Goal: Task Accomplishment & Management: Manage account settings

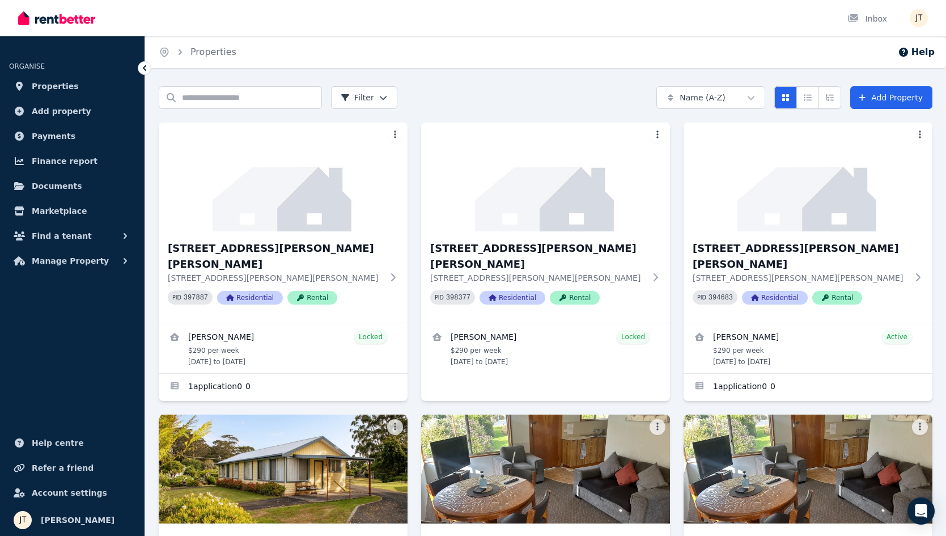
click at [54, 87] on span "Properties" at bounding box center [55, 86] width 47 height 14
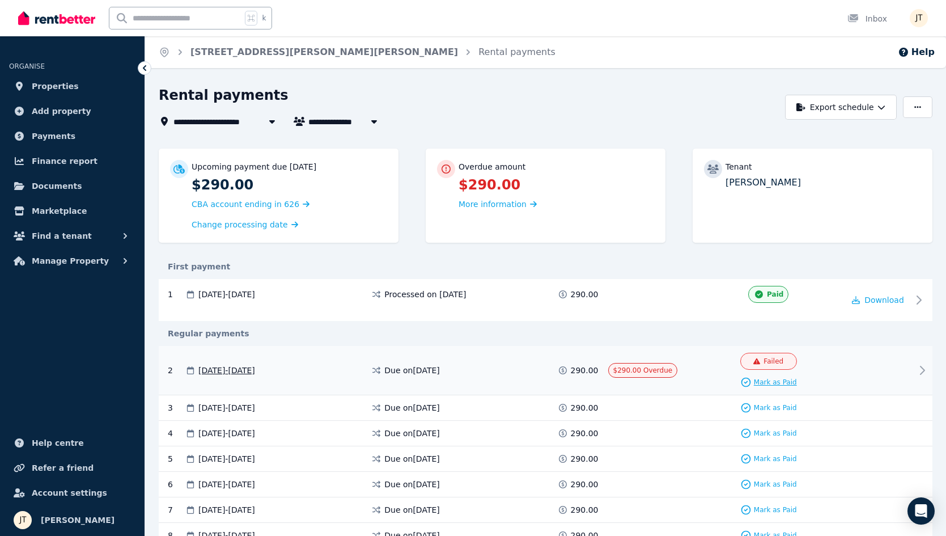
click at [783, 384] on span "Mark as Paid" at bounding box center [775, 381] width 43 height 9
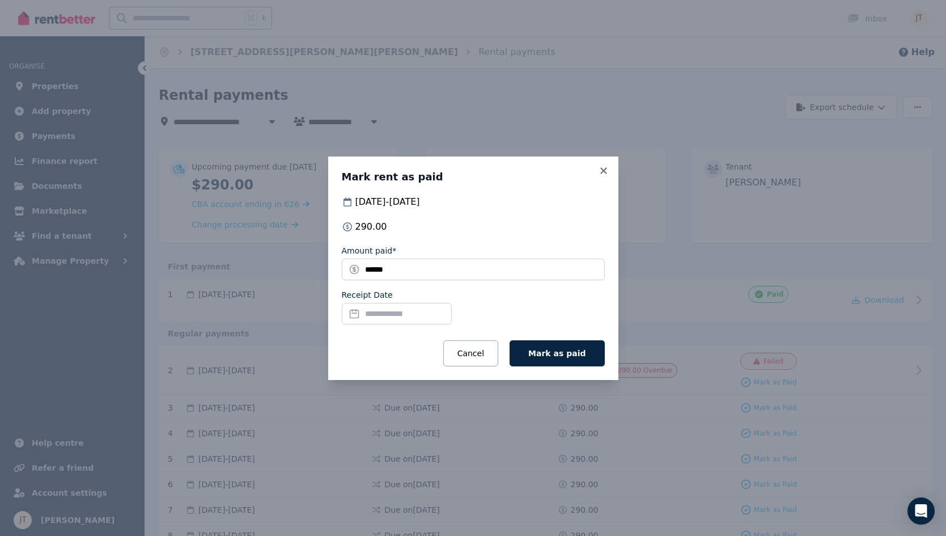
click at [436, 311] on input "Receipt Date" at bounding box center [397, 314] width 110 height 22
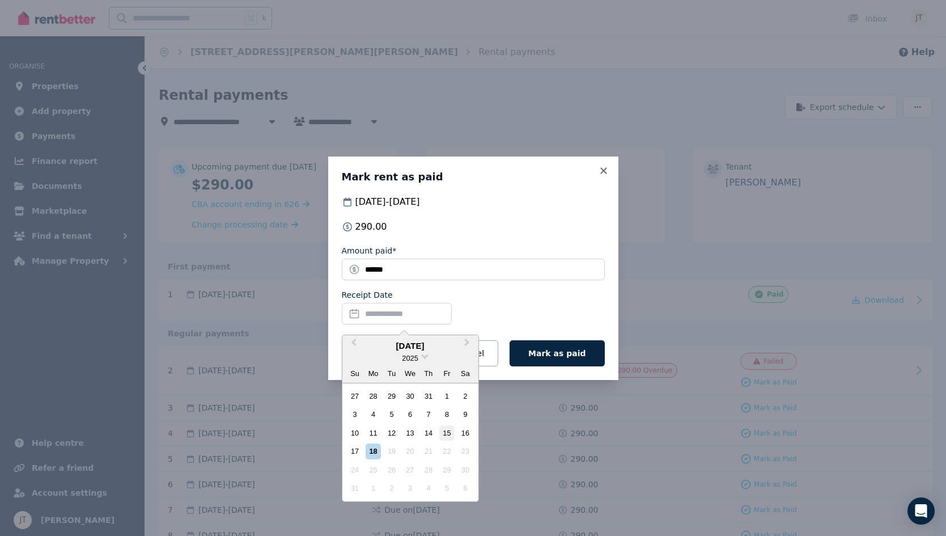
click at [447, 431] on div "15" at bounding box center [446, 432] width 15 height 15
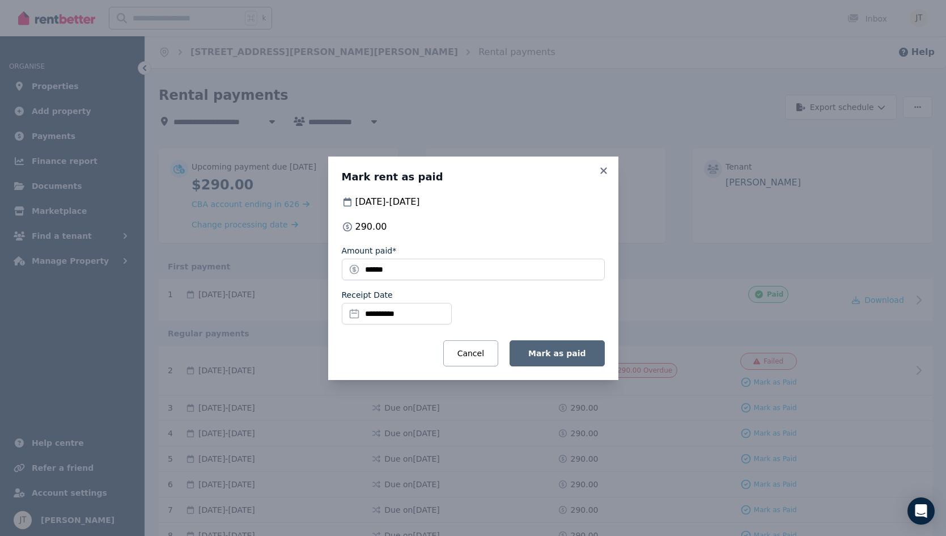
click at [574, 353] on span "Mark as paid" at bounding box center [556, 353] width 57 height 9
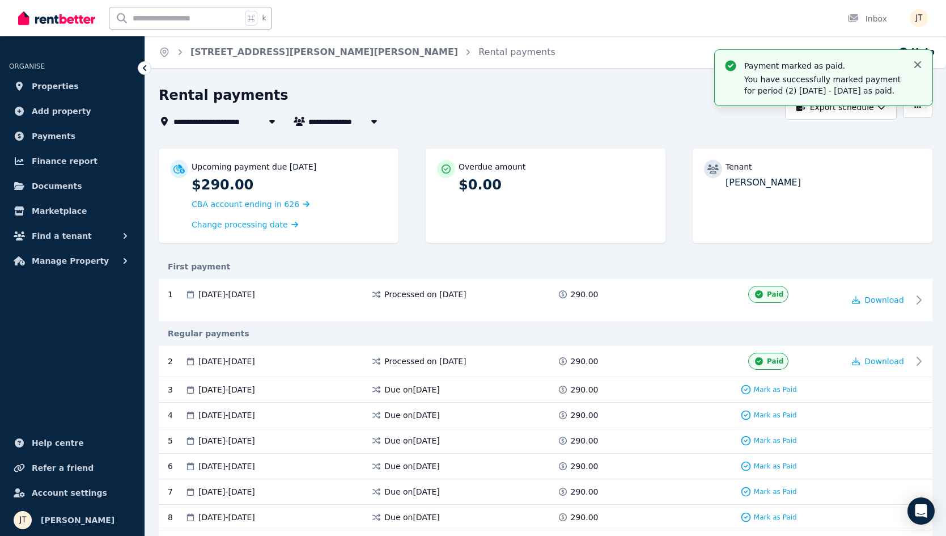
click at [919, 64] on icon "button" at bounding box center [917, 64] width 11 height 11
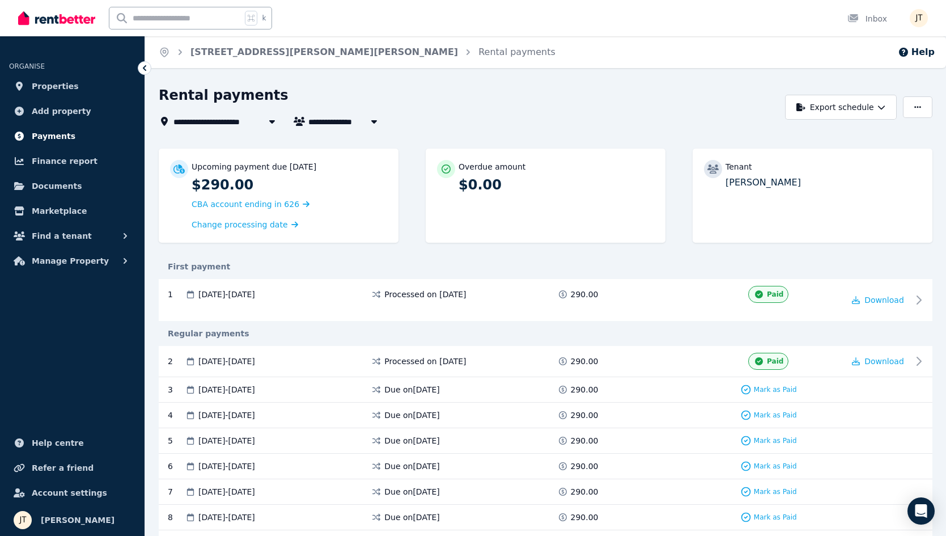
click at [54, 138] on span "Payments" at bounding box center [54, 136] width 44 height 14
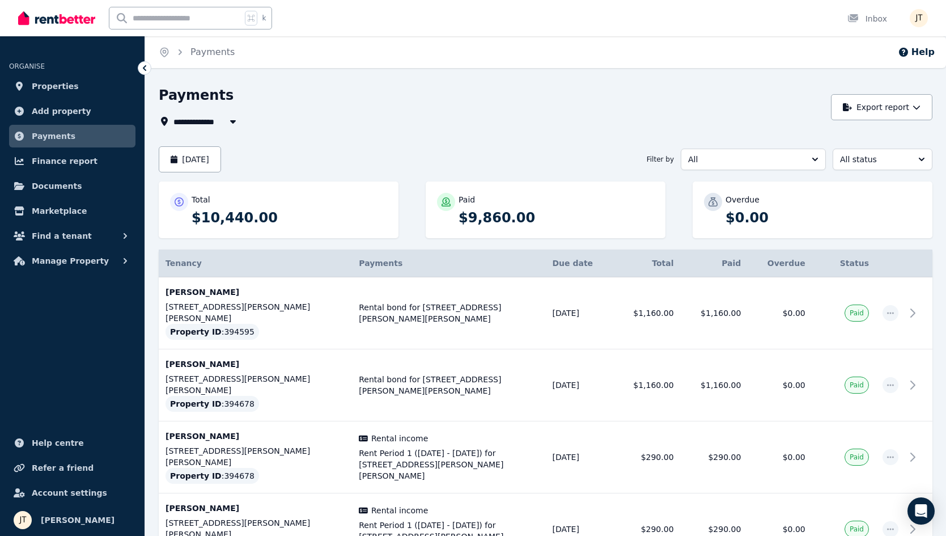
click at [804, 167] on button "All" at bounding box center [753, 159] width 145 height 22
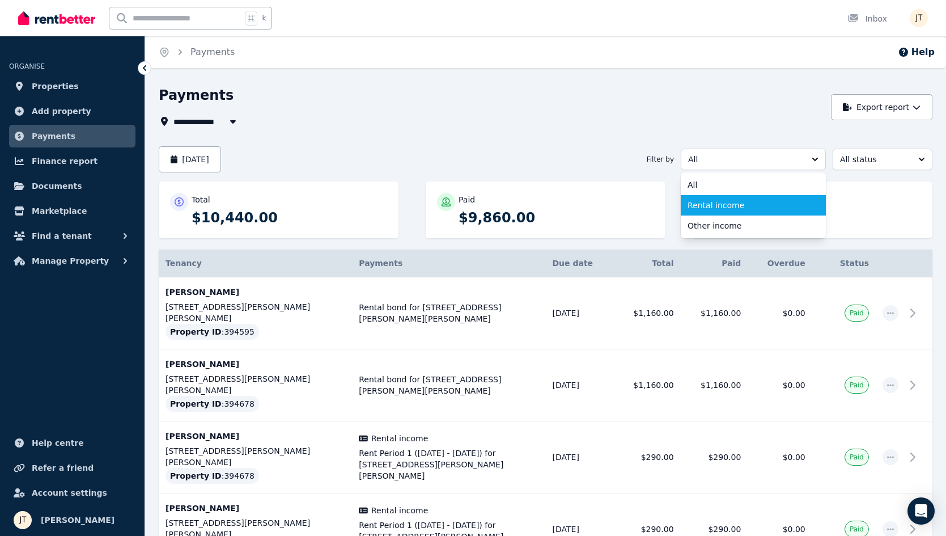
click at [773, 201] on span "Rental income" at bounding box center [747, 205] width 118 height 11
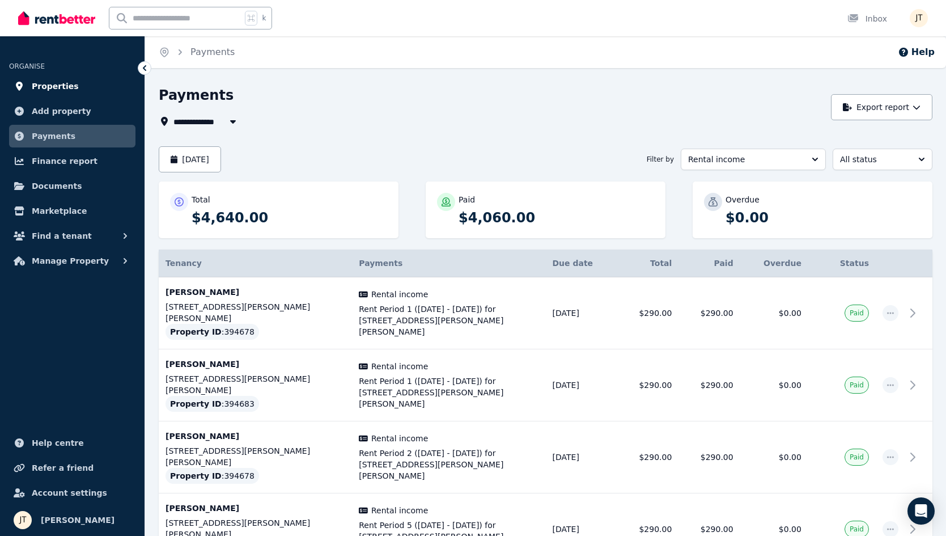
click at [64, 90] on span "Properties" at bounding box center [55, 86] width 47 height 14
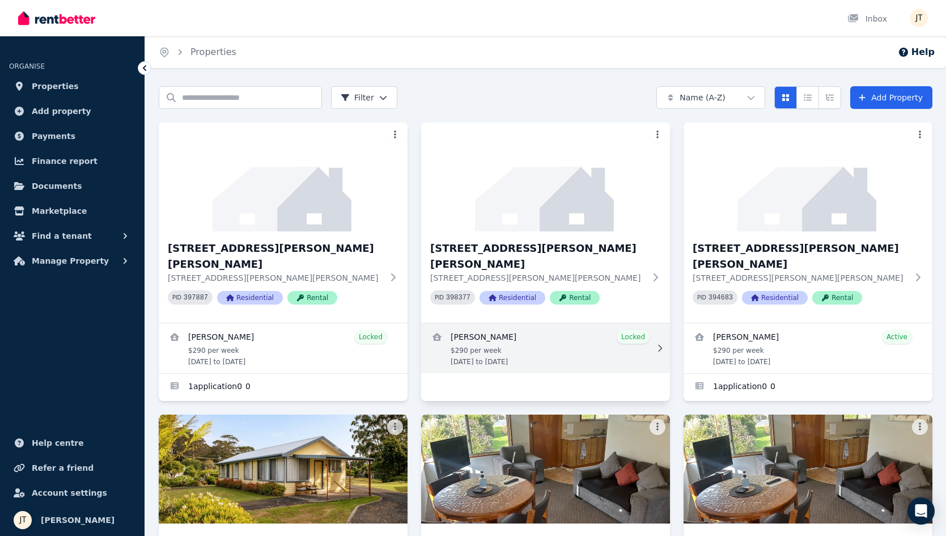
click at [482, 326] on link "View details for Kineta Tatnell" at bounding box center [545, 348] width 249 height 50
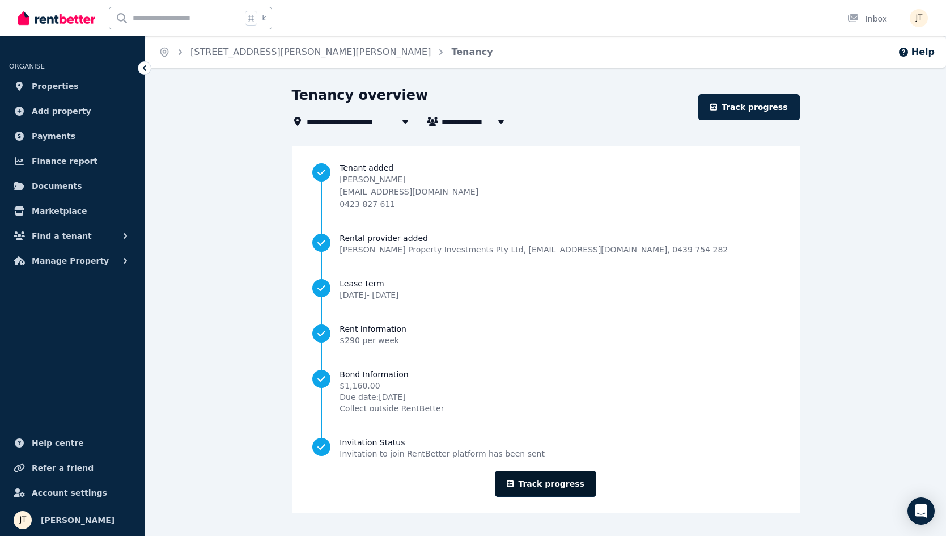
click at [565, 484] on link "Track progress" at bounding box center [545, 483] width 101 height 26
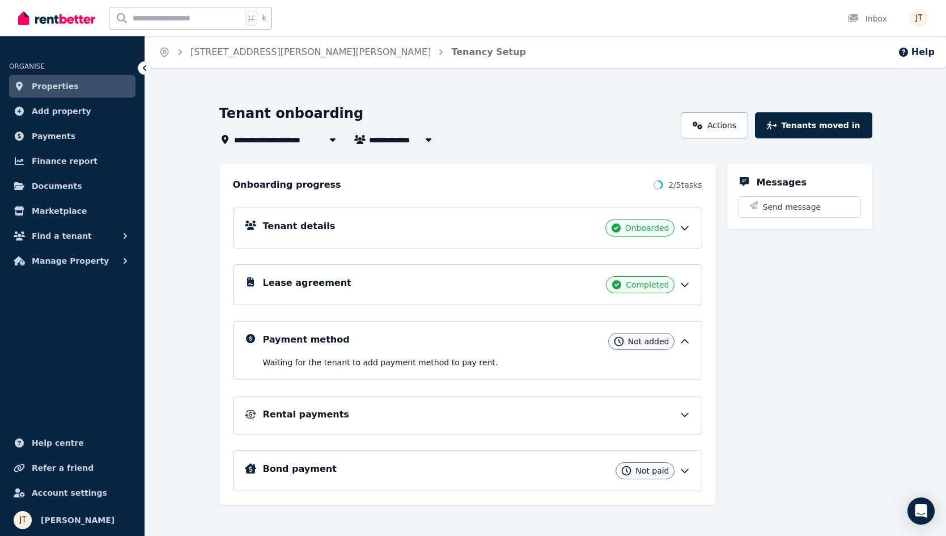
click at [554, 356] on div "Payment method Not added Waiting for the tenant to add payment method to pay re…" at bounding box center [476, 350] width 427 height 35
click at [681, 342] on icon at bounding box center [684, 341] width 11 height 11
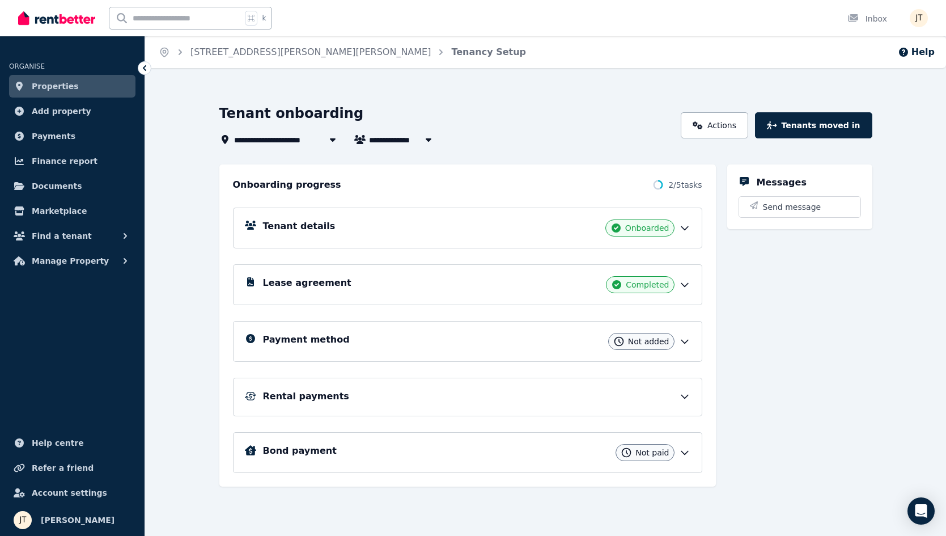
click at [502, 338] on div "Payment method Not added" at bounding box center [476, 341] width 427 height 17
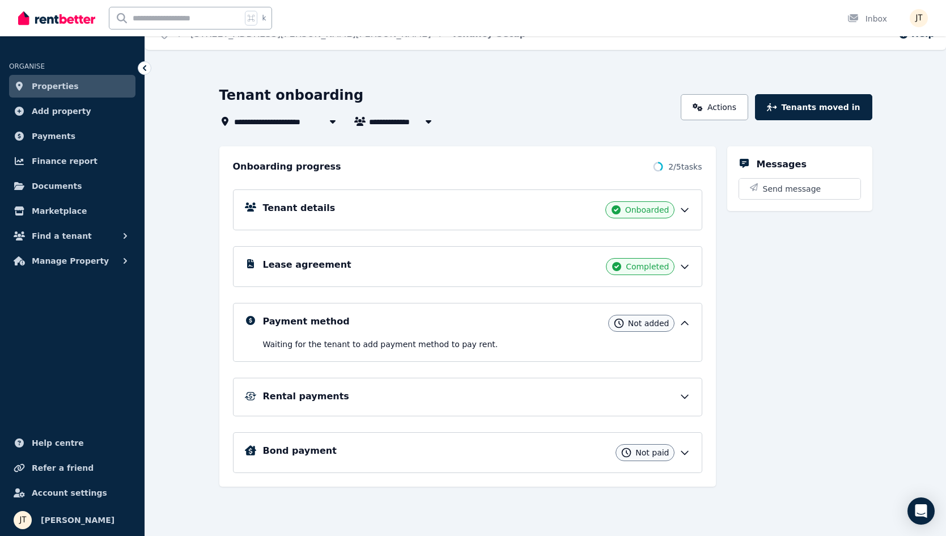
scroll to position [18, 0]
click at [567, 402] on div "Rental payments" at bounding box center [476, 396] width 427 height 14
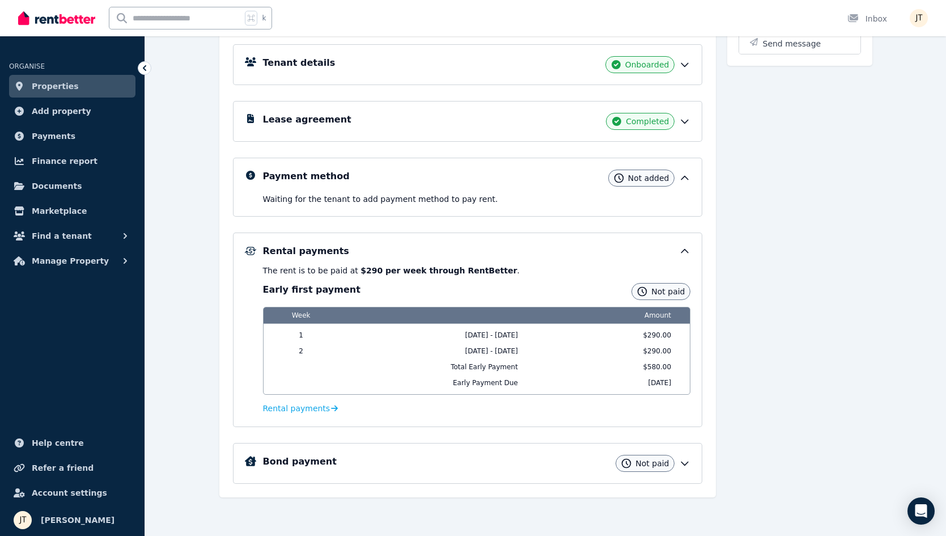
scroll to position [163, 0]
click at [537, 259] on div "Rental payments The rent is to be paid at $290 per week through RentBetter . Ea…" at bounding box center [476, 329] width 427 height 171
click at [676, 253] on div "Rental payments" at bounding box center [476, 251] width 427 height 14
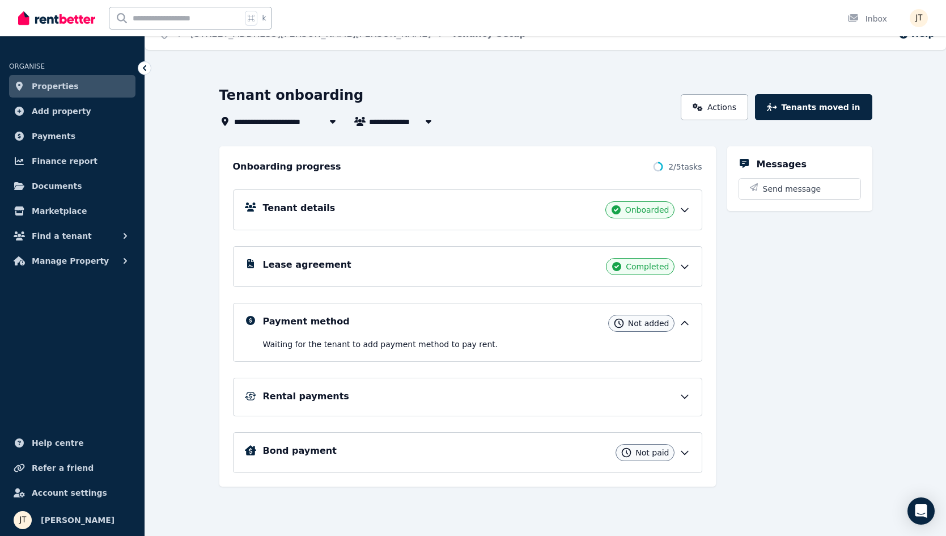
scroll to position [18, 0]
click at [67, 90] on span "Properties" at bounding box center [55, 86] width 47 height 14
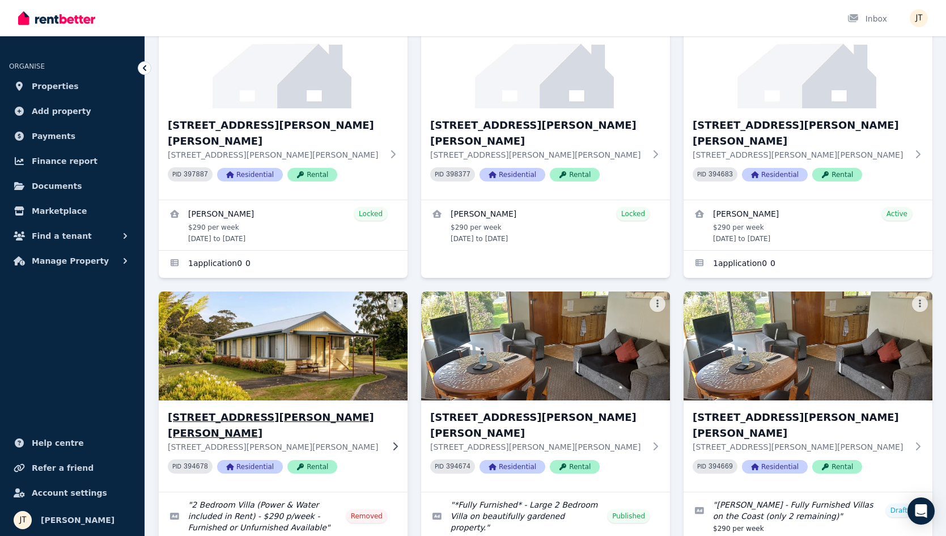
scroll to position [67, 0]
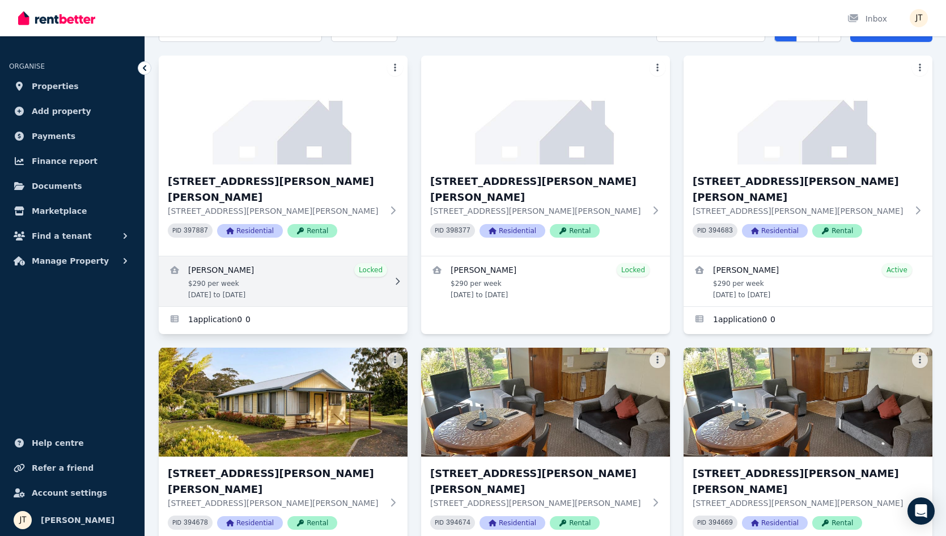
click at [305, 264] on link "View details for Alexandre Flaschner" at bounding box center [283, 281] width 249 height 50
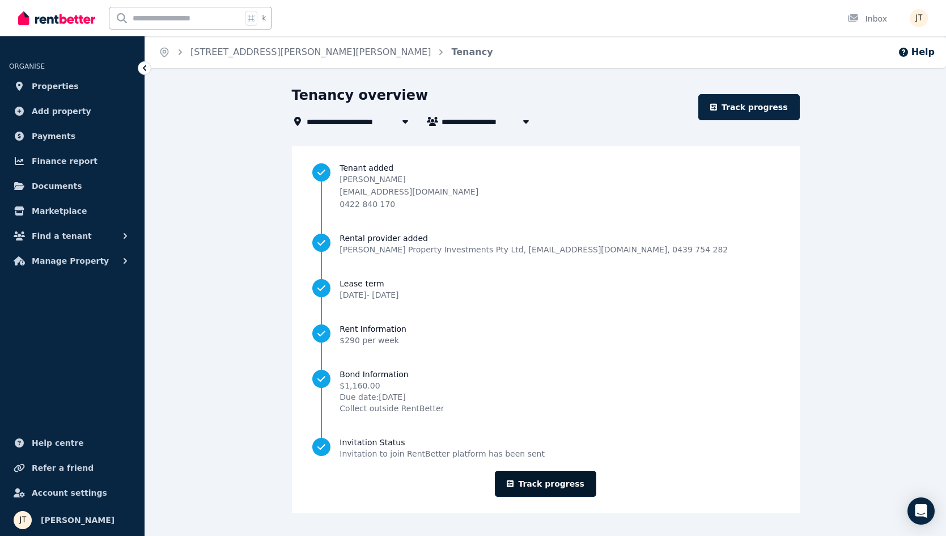
click at [561, 489] on link "Track progress" at bounding box center [545, 483] width 101 height 26
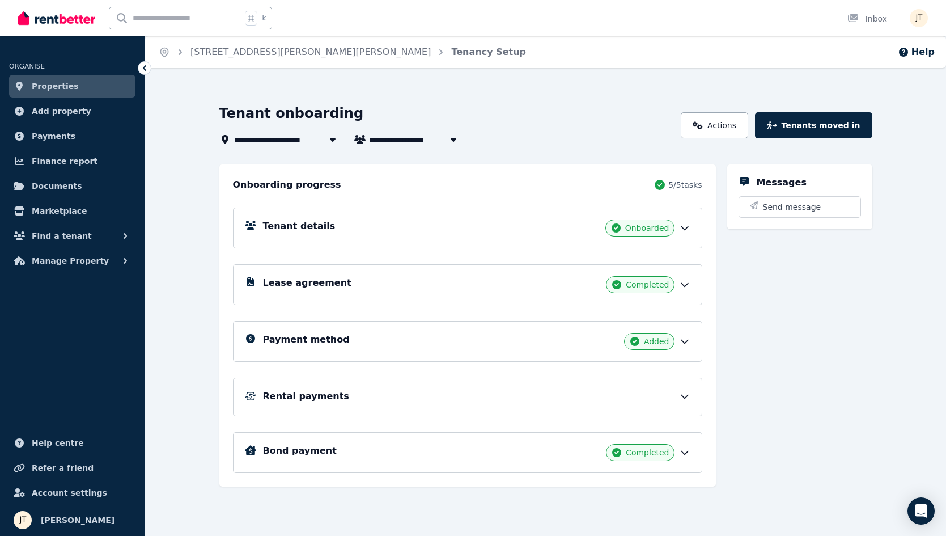
click at [74, 79] on link "Properties" at bounding box center [72, 86] width 126 height 23
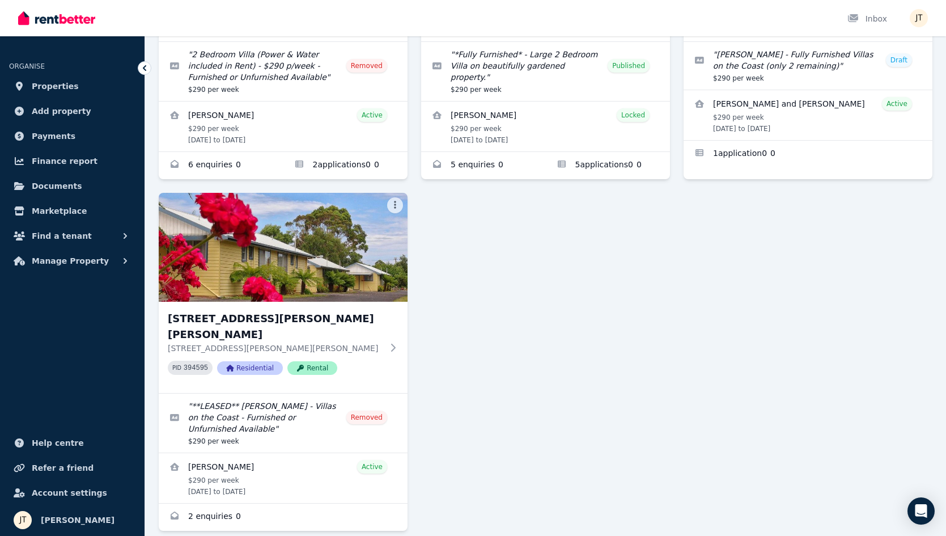
scroll to position [572, 0]
